Goal: Task Accomplishment & Management: Complete application form

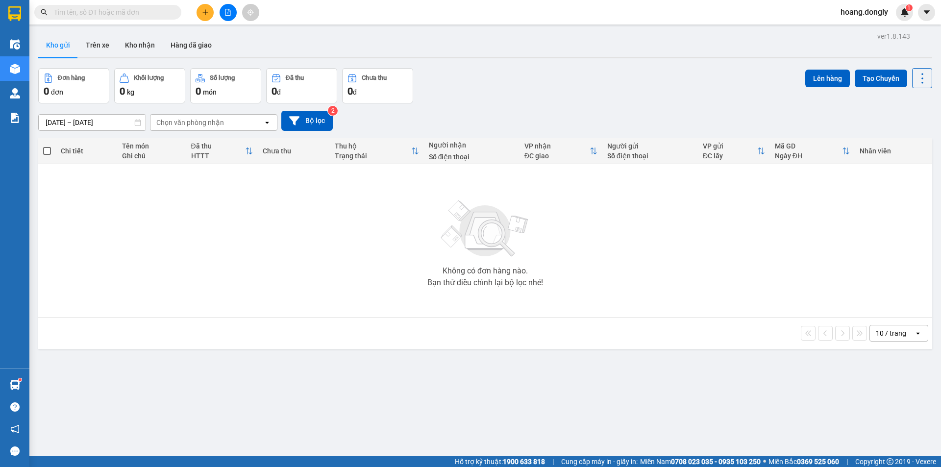
click at [202, 10] on icon "plus" at bounding box center [205, 12] width 7 height 7
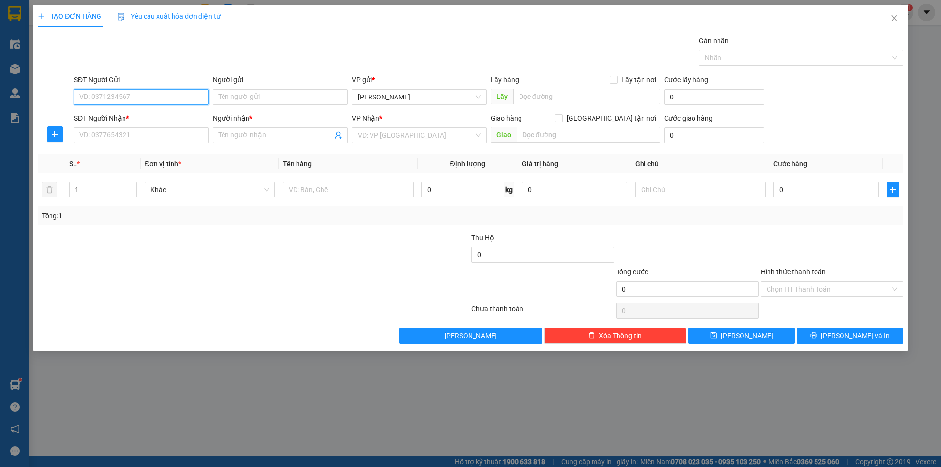
click at [141, 99] on input "SĐT Người Gửi" at bounding box center [141, 97] width 135 height 16
type input "0979300761"
click at [264, 100] on input "Người gửi" at bounding box center [280, 97] width 135 height 16
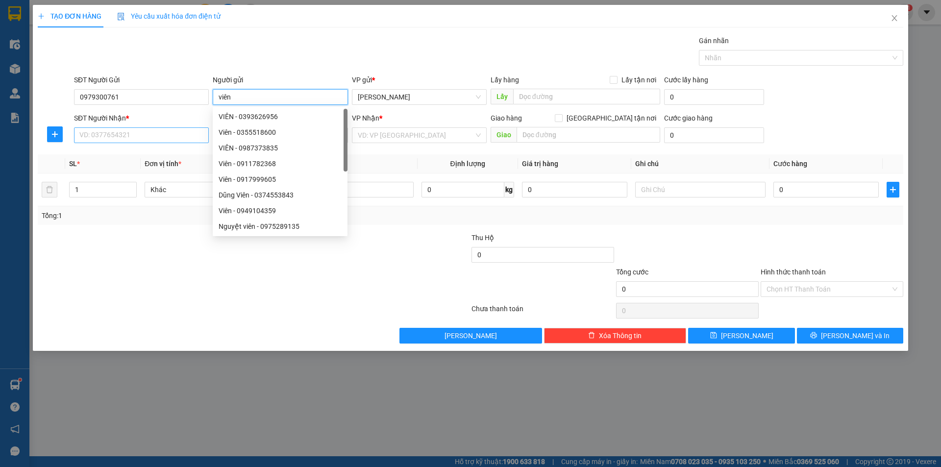
type input "viên"
click at [112, 133] on input "SĐT Người Nhận *" at bounding box center [141, 135] width 135 height 16
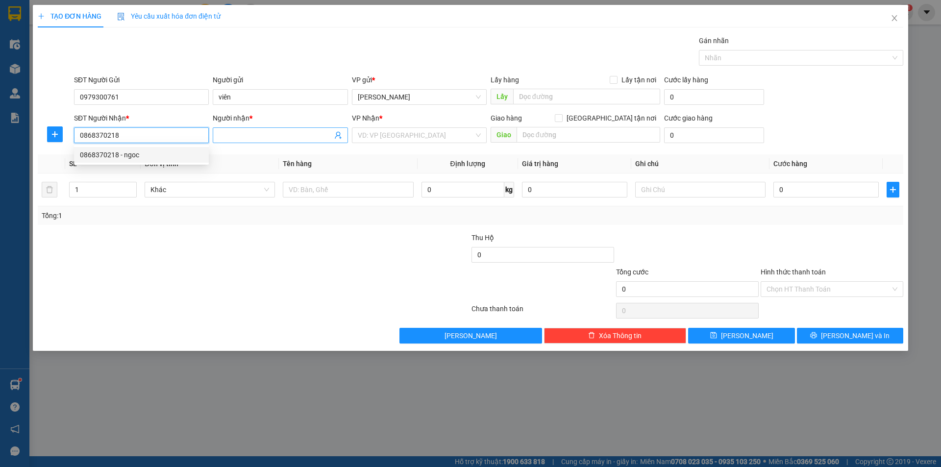
type input "0868370218"
click at [242, 138] on input "Người nhận *" at bounding box center [275, 135] width 113 height 11
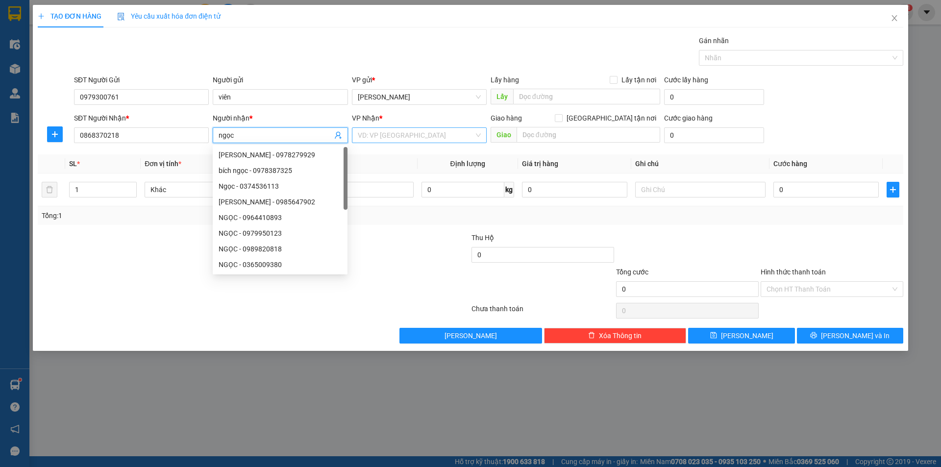
type input "ngọc"
click at [382, 132] on input "search" at bounding box center [416, 135] width 116 height 15
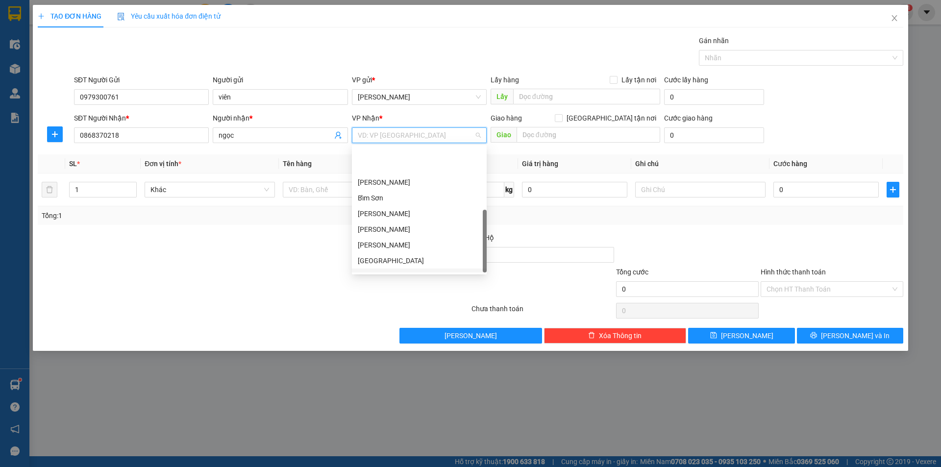
scroll to position [141, 0]
click at [386, 249] on div "VP Giải Phóng" at bounding box center [419, 249] width 123 height 11
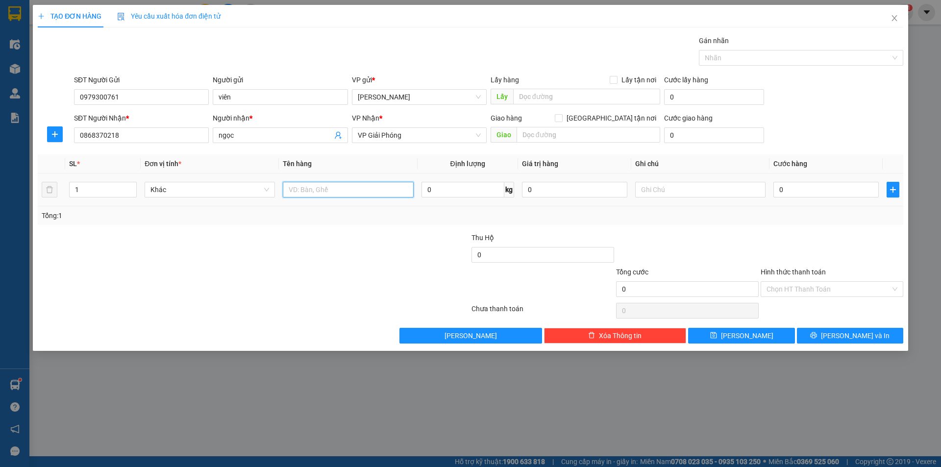
click at [319, 189] on input "text" at bounding box center [348, 190] width 130 height 16
type input "1 thung"
click at [781, 187] on input "0" at bounding box center [825, 190] width 105 height 16
click at [777, 185] on input "0" at bounding box center [825, 190] width 105 height 16
type input "50"
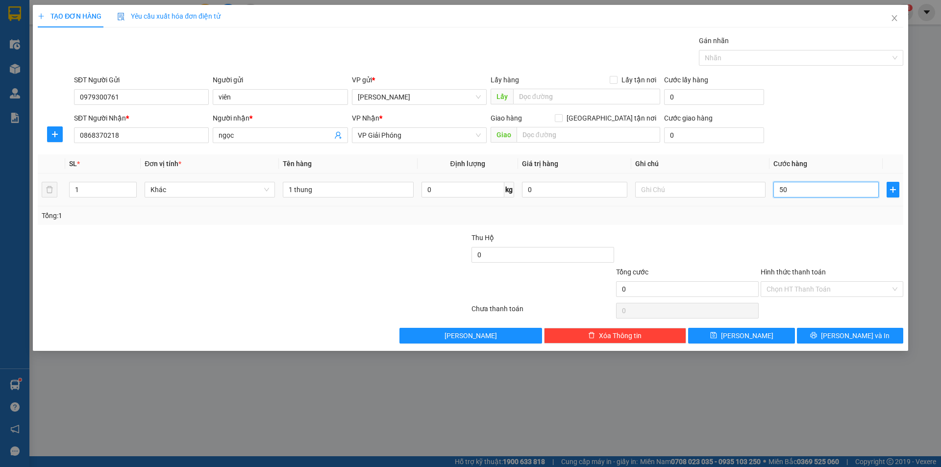
type input "50"
click at [893, 287] on div "Chọn HT Thanh Toán" at bounding box center [831, 289] width 143 height 16
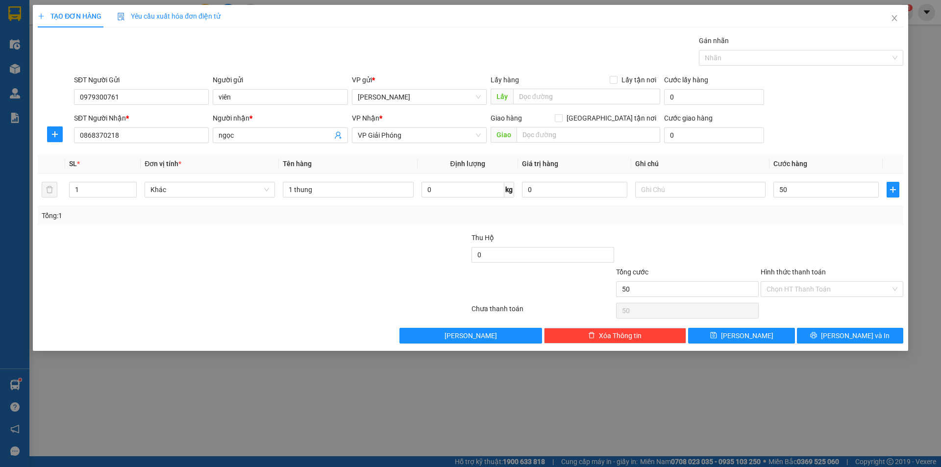
type input "50.000"
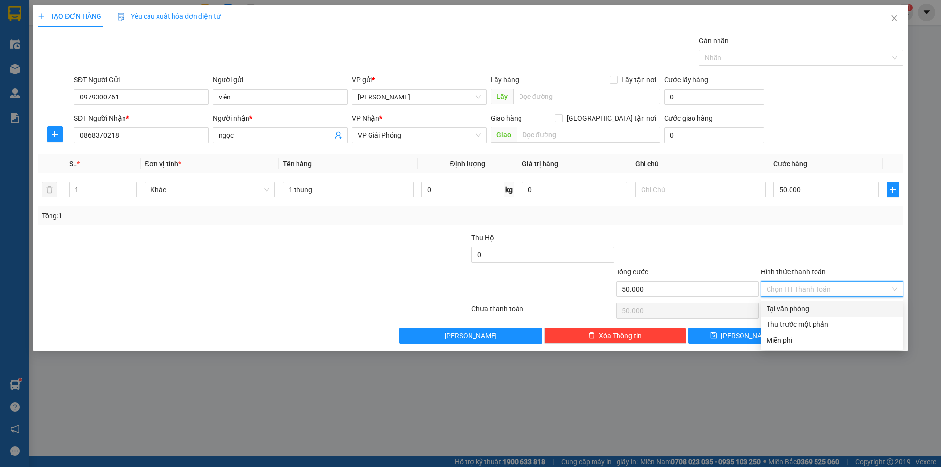
drag, startPoint x: 814, startPoint y: 310, endPoint x: 815, endPoint y: 316, distance: 5.9
click at [813, 312] on div "Tại văn phòng" at bounding box center [831, 308] width 131 height 11
type input "0"
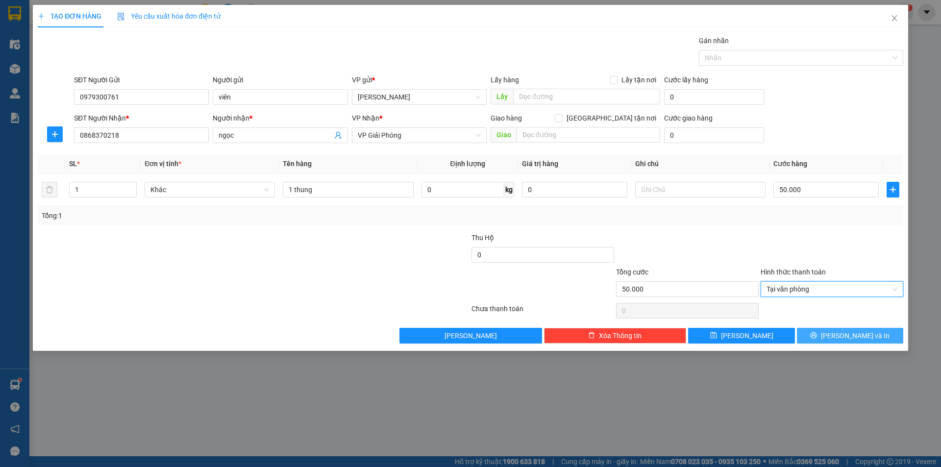
click at [872, 334] on button "[PERSON_NAME] và In" at bounding box center [850, 336] width 106 height 16
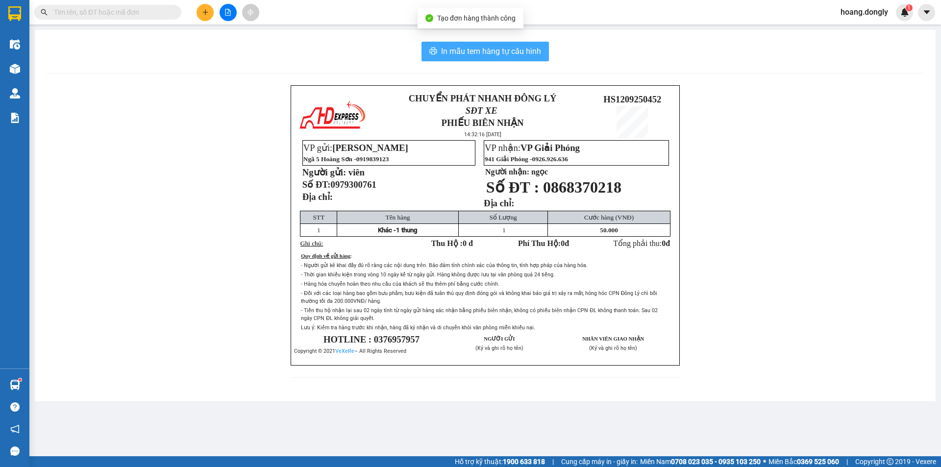
click at [468, 49] on span "In mẫu tem hàng tự cấu hình" at bounding box center [491, 51] width 100 height 12
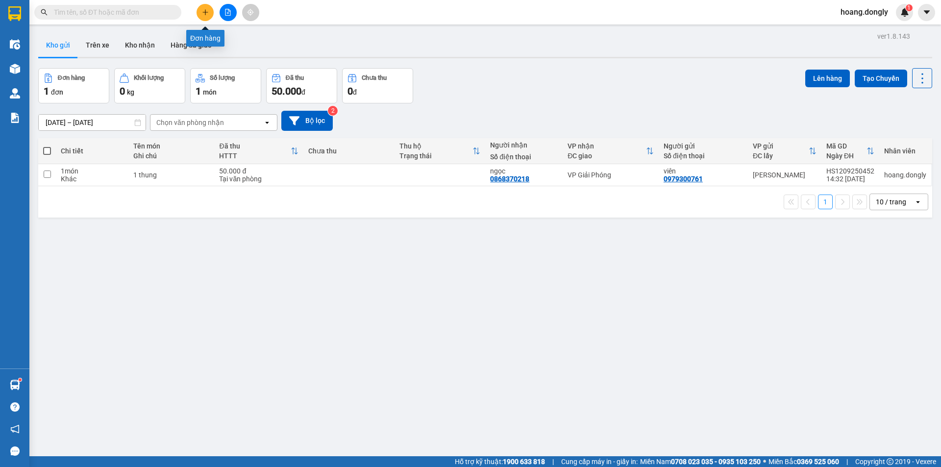
click at [206, 15] on icon "plus" at bounding box center [205, 12] width 7 height 7
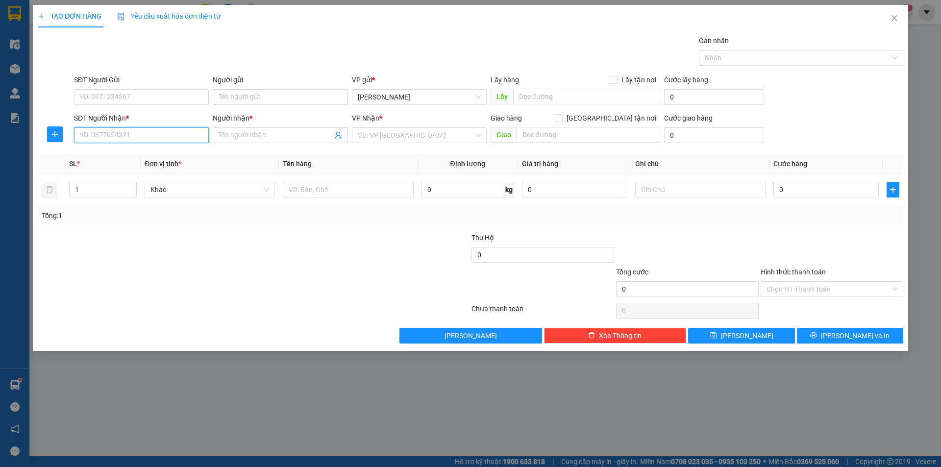
click at [129, 139] on input "SĐT Người Nhận *" at bounding box center [141, 135] width 135 height 16
type input "0977989040"
click at [248, 134] on input "Người nhận *" at bounding box center [275, 135] width 113 height 11
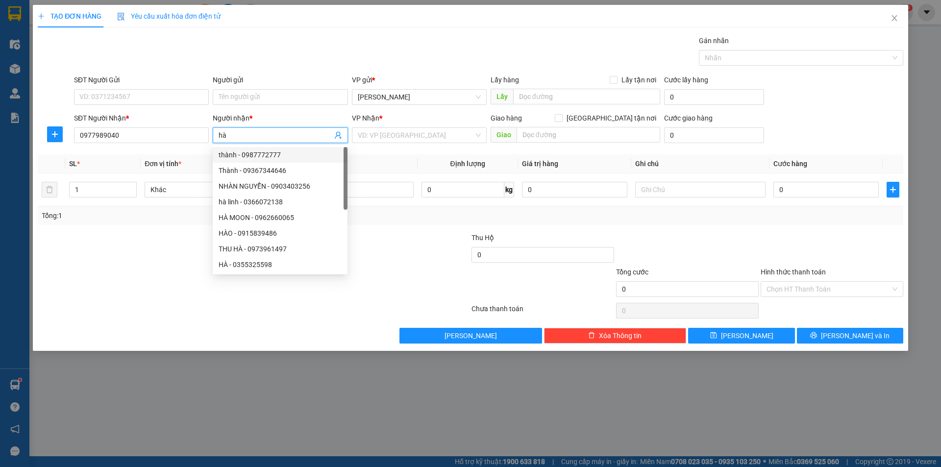
type input "hà"
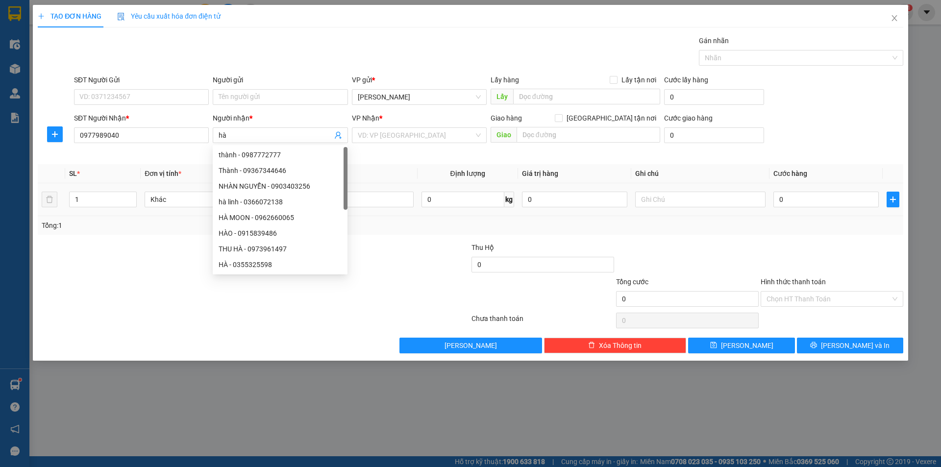
click at [714, 215] on td at bounding box center [700, 199] width 138 height 33
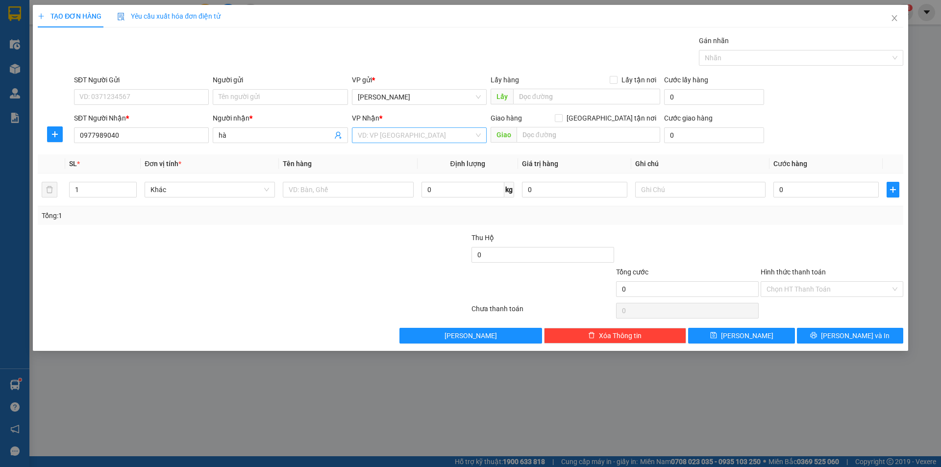
click at [479, 135] on div "VD: VP [GEOGRAPHIC_DATA]" at bounding box center [419, 135] width 135 height 16
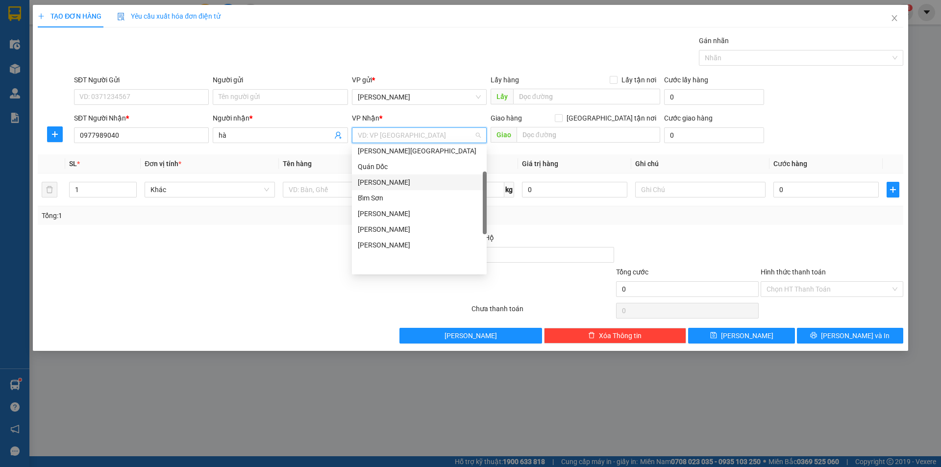
scroll to position [141, 0]
click at [390, 231] on div "Bến xe Giáp Bát" at bounding box center [419, 233] width 123 height 11
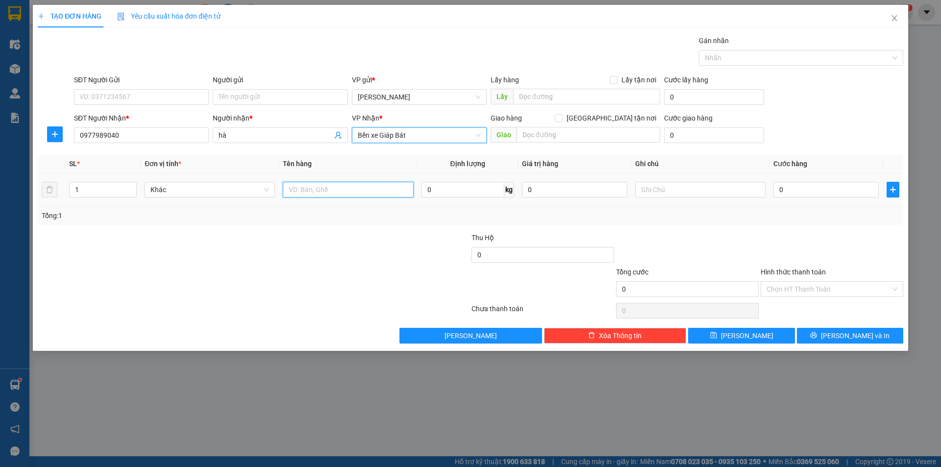
click at [313, 190] on input "text" at bounding box center [348, 190] width 130 height 16
type input "1 xe máy đi theo người"
click at [357, 266] on form "Thu Hộ 0 Tổng cước 0 Hình thức thanh toán Chọn HT Thanh Toán" at bounding box center [470, 266] width 865 height 69
click at [781, 188] on input "0" at bounding box center [825, 190] width 105 height 16
click at [778, 190] on input "0" at bounding box center [825, 190] width 105 height 16
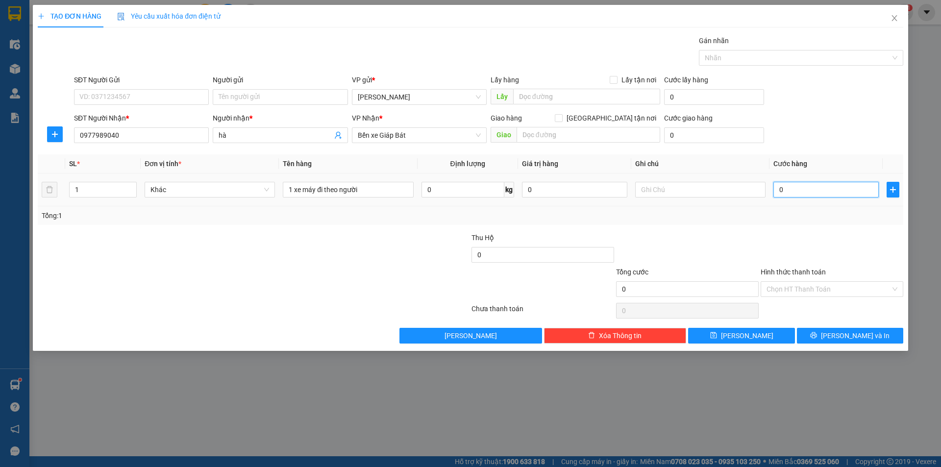
type input "20"
type input "250"
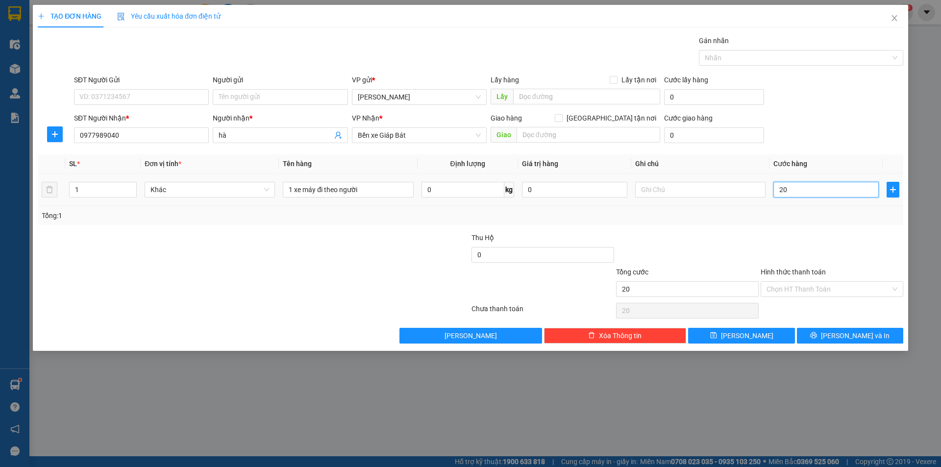
type input "250"
type input "250.000"
click at [774, 207] on div "Tổng: 1" at bounding box center [470, 215] width 865 height 19
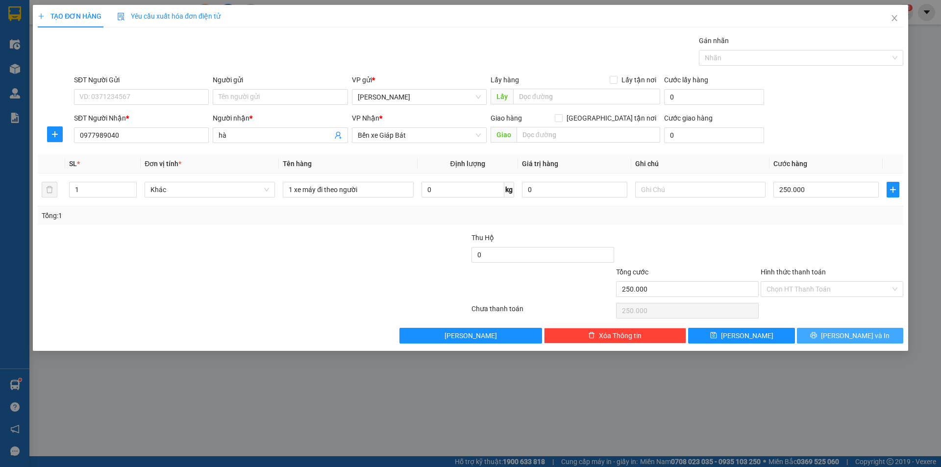
click at [845, 335] on span "[PERSON_NAME] và In" at bounding box center [855, 335] width 69 height 11
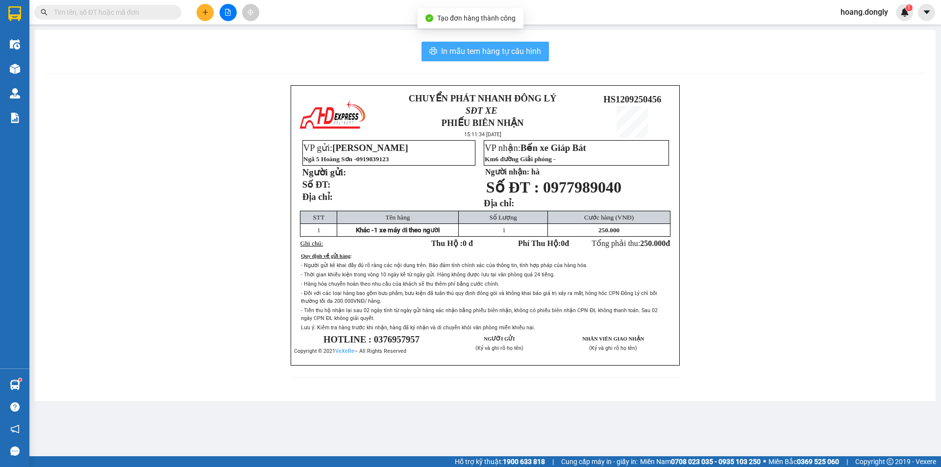
click at [471, 49] on span "In mẫu tem hàng tự cấu hình" at bounding box center [491, 51] width 100 height 12
